Goal: Task Accomplishment & Management: Complete application form

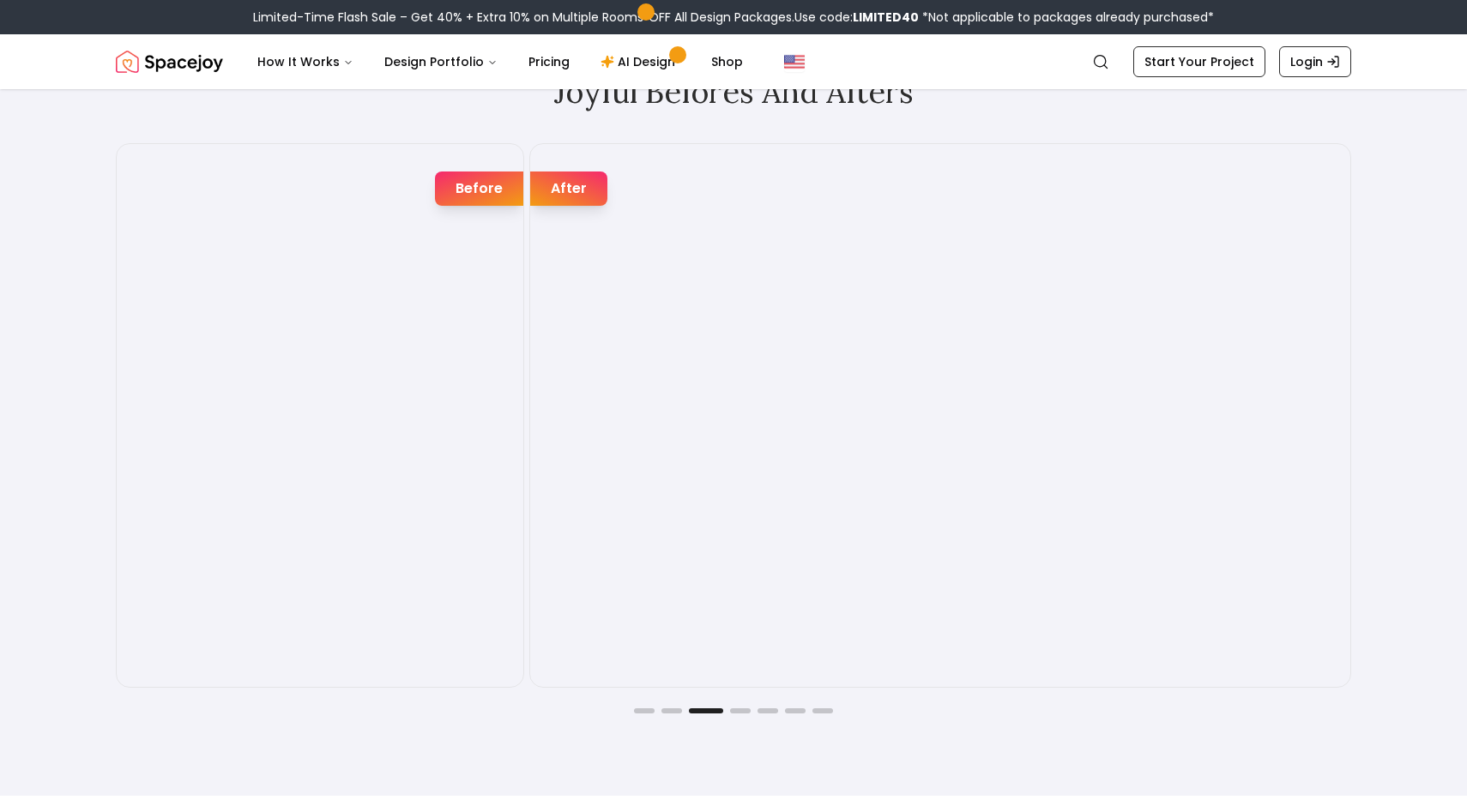
scroll to position [2893, 0]
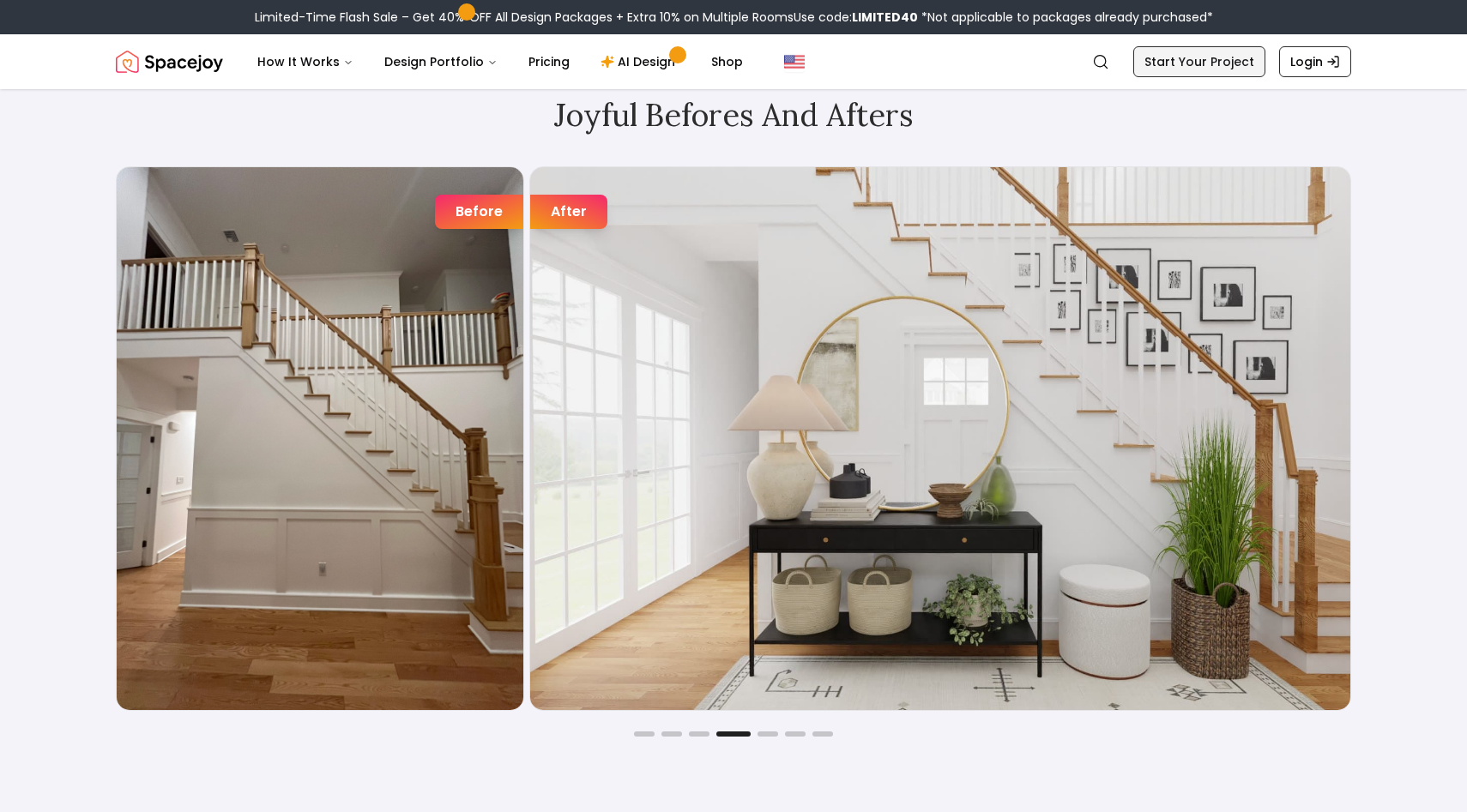
click at [1186, 50] on link "Start Your Project" at bounding box center [1199, 62] width 132 height 31
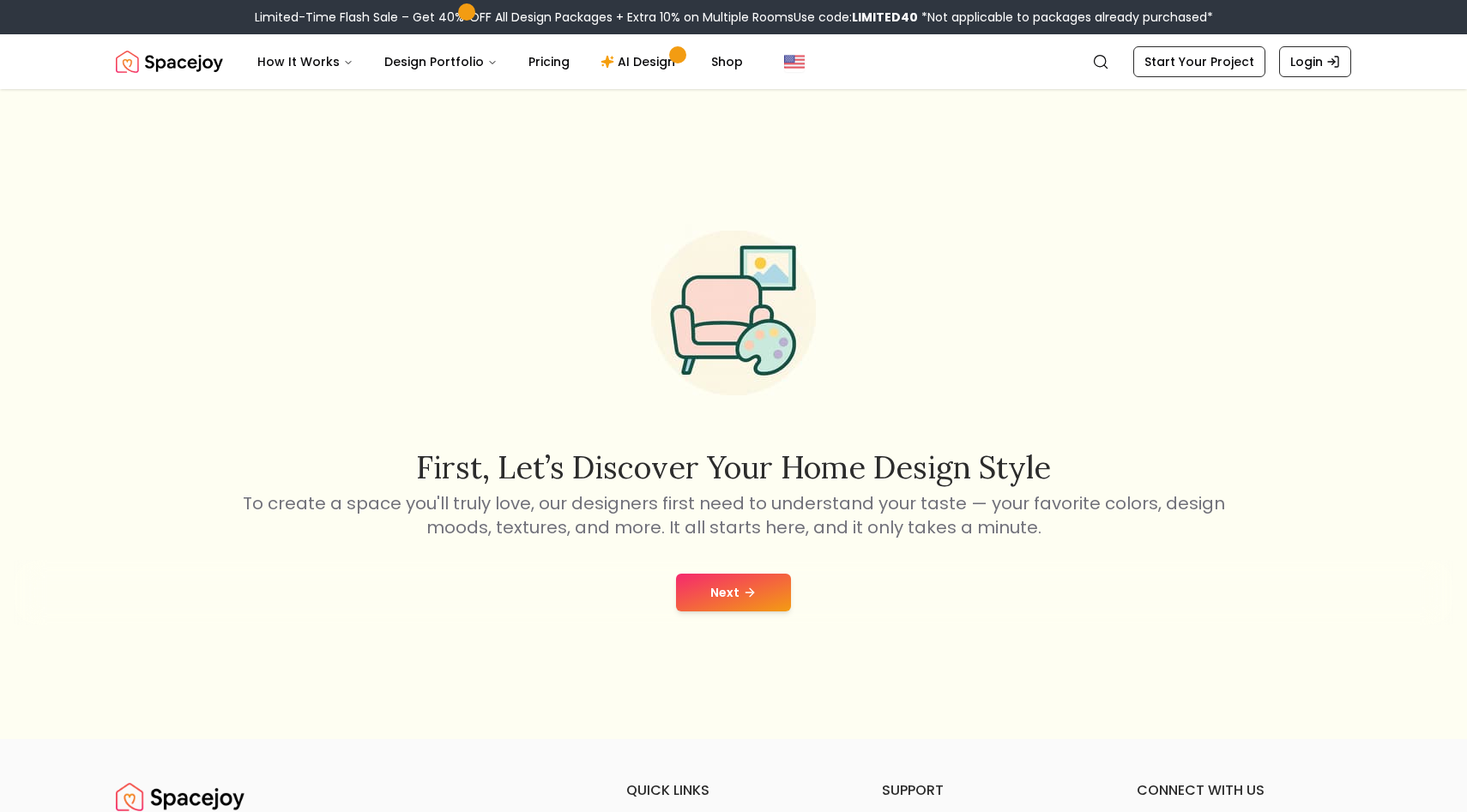
click at [705, 594] on button "Next" at bounding box center [734, 592] width 114 height 38
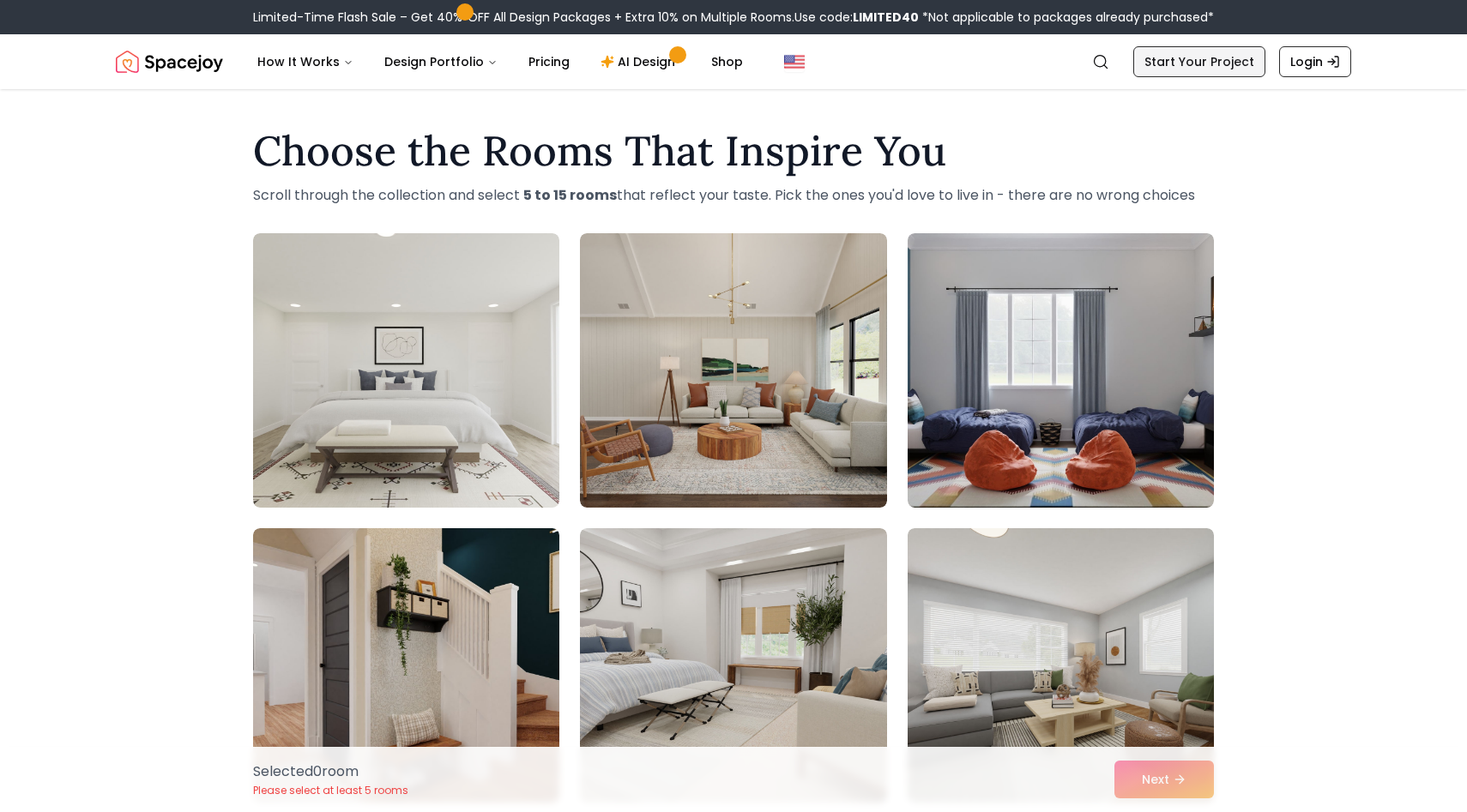
click at [1217, 74] on link "Start Your Project" at bounding box center [1199, 62] width 132 height 31
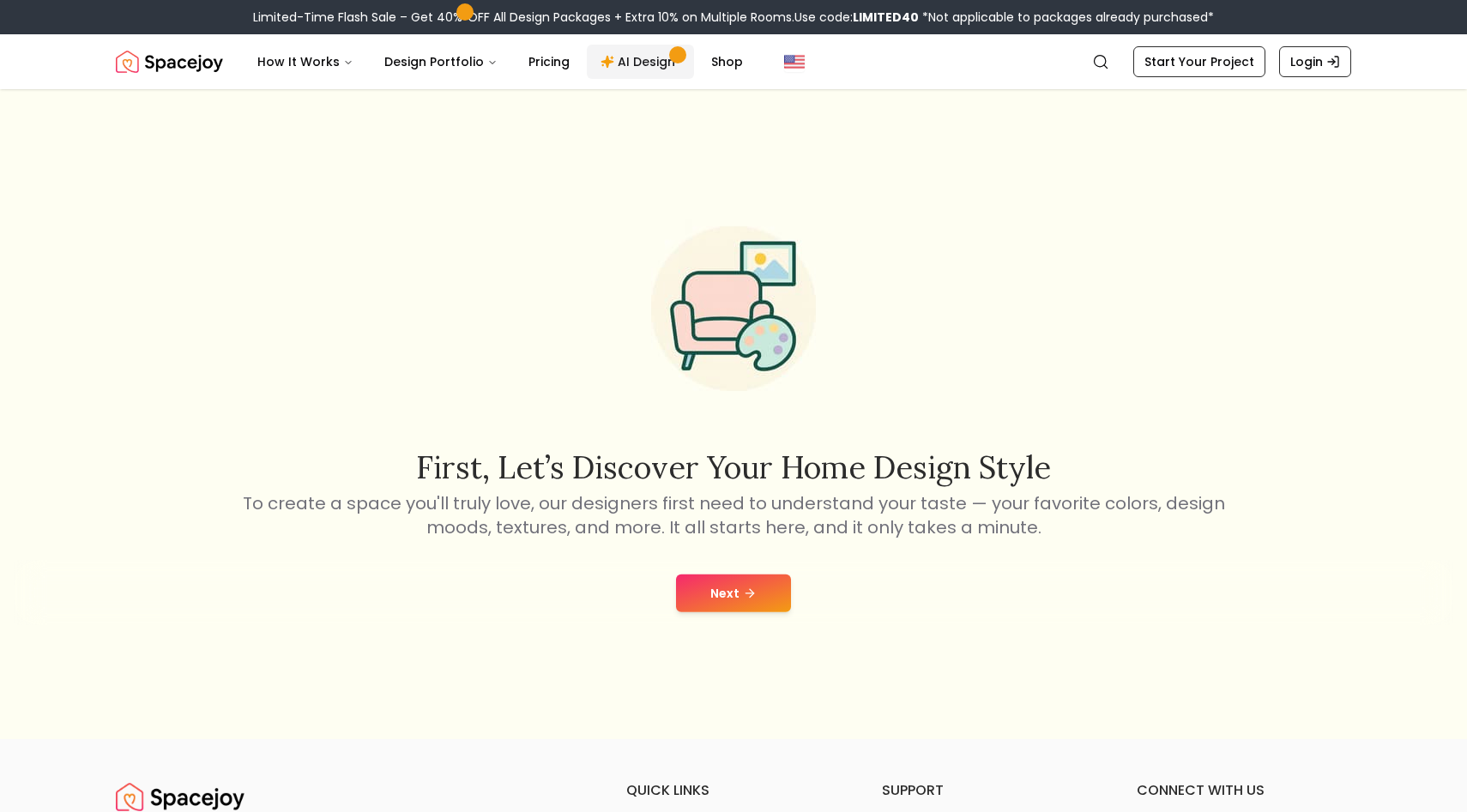
click at [645, 67] on link "AI Design" at bounding box center [640, 61] width 108 height 34
